Goal: Task Accomplishment & Management: Use online tool/utility

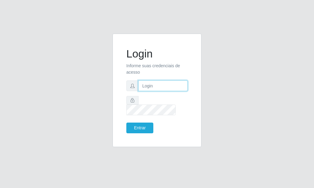
click at [164, 91] on input "text" at bounding box center [162, 86] width 49 height 11
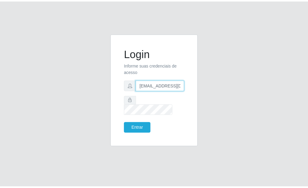
scroll to position [0, 1]
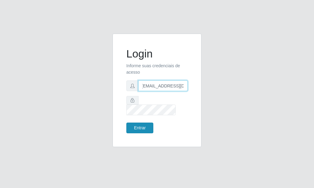
type input "[EMAIL_ADDRESS][DOMAIN_NAME]"
drag, startPoint x: 133, startPoint y: 126, endPoint x: 137, endPoint y: 126, distance: 3.4
click at [134, 126] on button "Entrar" at bounding box center [139, 128] width 27 height 11
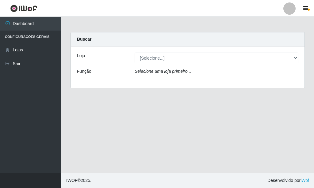
click at [151, 73] on icon "Selecione uma loja primeiro..." at bounding box center [162, 71] width 56 height 5
click at [148, 72] on icon "Selecione uma loja primeiro..." at bounding box center [162, 71] width 56 height 5
click at [176, 67] on div "Loja [Selecione...] Rede Potiguar 6 - Extremoz Função Selecione uma loja primei…" at bounding box center [187, 68] width 233 height 42
click at [175, 69] on icon "Selecione uma loja primeiro..." at bounding box center [162, 71] width 56 height 5
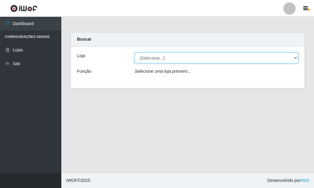
select select "80"
click option "Rede Potiguar 6 - Extremoz" at bounding box center [0, 0] width 0 height 0
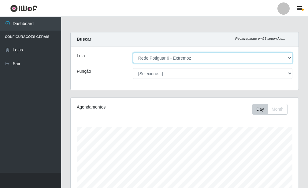
click at [133, 53] on select "[Selecione...] Rede Potiguar 6 - Extremoz" at bounding box center [213, 58] width 160 height 11
click option "Rede Potiguar 6 - Extremoz" at bounding box center [0, 0] width 0 height 0
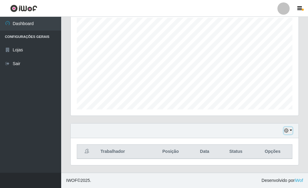
click at [286, 131] on icon "button" at bounding box center [287, 131] width 4 height 4
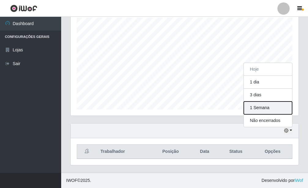
click at [258, 110] on button "1 Semana" at bounding box center [268, 108] width 48 height 13
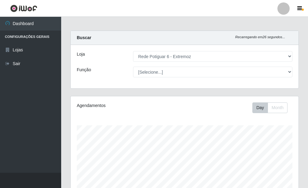
scroll to position [0, 0]
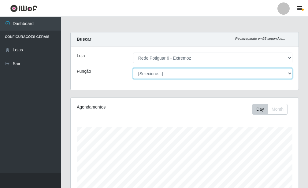
click at [133, 68] on select "[Selecione...] ASG Balconista Embalador Operador de Caixa Operador de Caixa + O…" at bounding box center [213, 73] width 160 height 11
click option "[Selecione...]" at bounding box center [0, 0] width 0 height 0
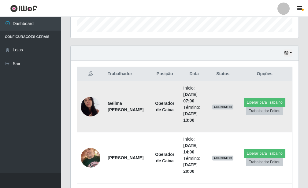
scroll to position [187, 0]
